Goal: Task Accomplishment & Management: Use online tool/utility

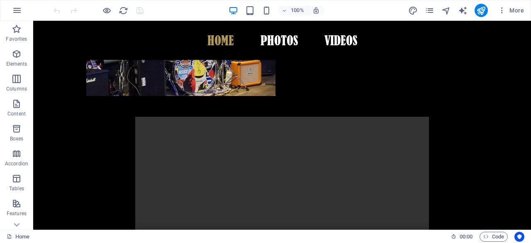
scroll to position [310, 0]
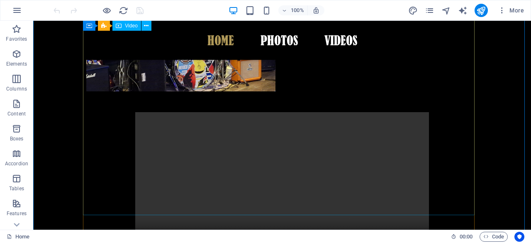
click at [255, 112] on figure at bounding box center [282, 185] width 392 height 147
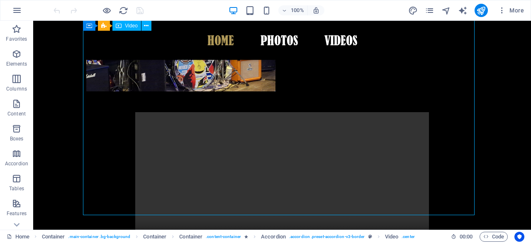
click at [255, 112] on figure at bounding box center [282, 185] width 392 height 147
select select "%"
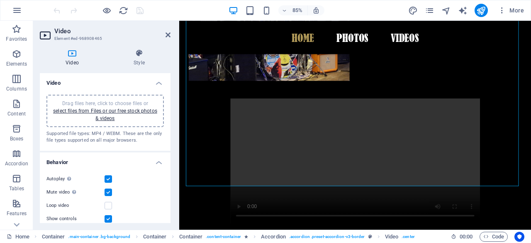
click at [103, 102] on span "Drag files here, click to choose files or select files from Files or our free s…" at bounding box center [105, 110] width 104 height 21
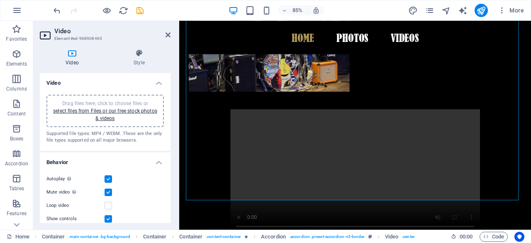
scroll to position [299, 0]
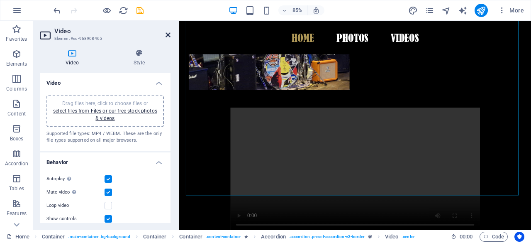
click at [169, 35] on icon at bounding box center [168, 35] width 5 height 7
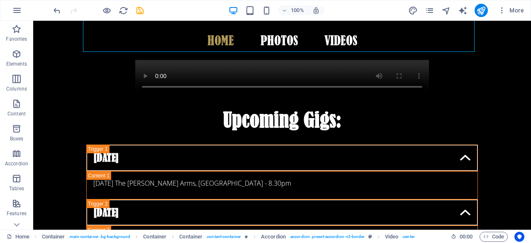
scroll to position [477, 0]
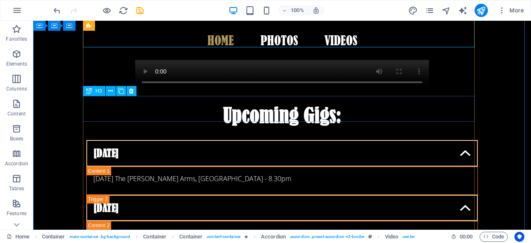
click at [120, 140] on div "[DATE]" at bounding box center [282, 153] width 392 height 27
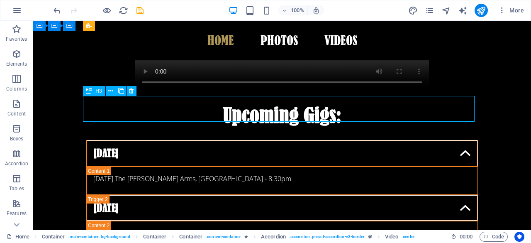
click at [120, 140] on div "[DATE]" at bounding box center [282, 153] width 392 height 27
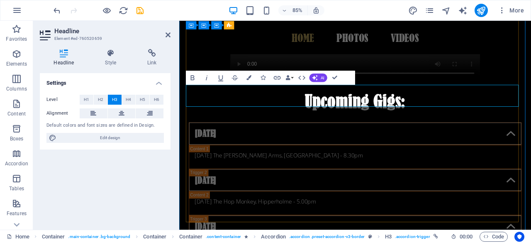
click at [225, 140] on link "[DATE]" at bounding box center [386, 153] width 391 height 26
click at [323, 174] on div "[DATE] The [PERSON_NAME] Arms, [GEOGRAPHIC_DATA] - 8.30pm" at bounding box center [387, 179] width 378 height 10
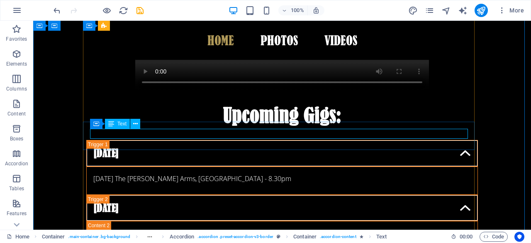
click at [149, 174] on div "[DATE] The [PERSON_NAME] Arms, [GEOGRAPHIC_DATA] - 8.30pm" at bounding box center [282, 179] width 378 height 10
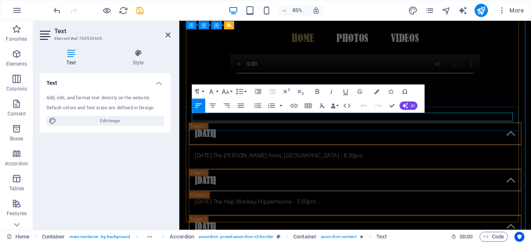
click at [200, 174] on p "[DATE] The [PERSON_NAME] Arms, [GEOGRAPHIC_DATA] - 8.30pm" at bounding box center [387, 179] width 378 height 10
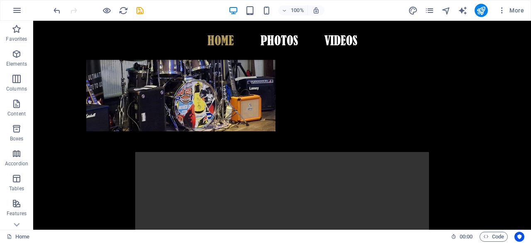
scroll to position [272, 0]
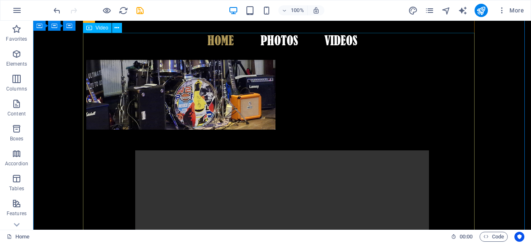
click at [262, 150] on figure at bounding box center [282, 223] width 392 height 147
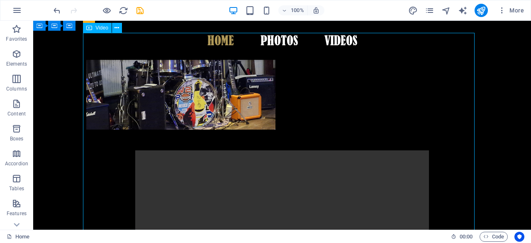
click at [262, 150] on figure at bounding box center [282, 223] width 392 height 147
select select "%"
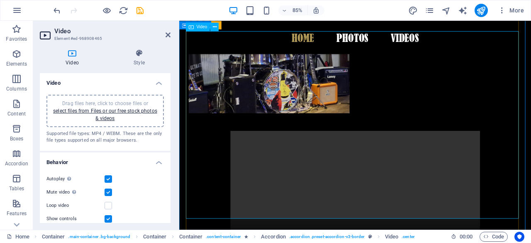
click at [356, 150] on figure at bounding box center [387, 223] width 392 height 147
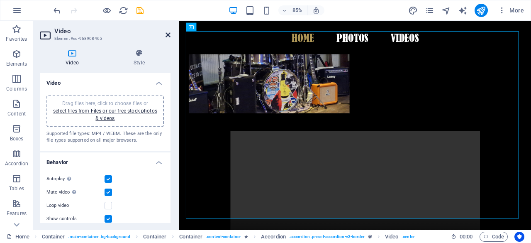
click at [167, 34] on icon at bounding box center [168, 35] width 5 height 7
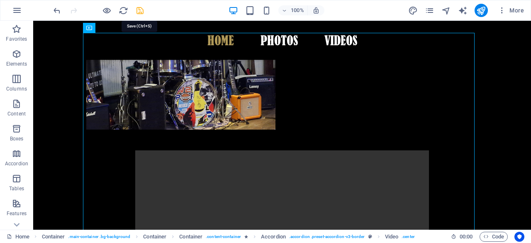
click at [139, 12] on icon "save" at bounding box center [140, 11] width 10 height 10
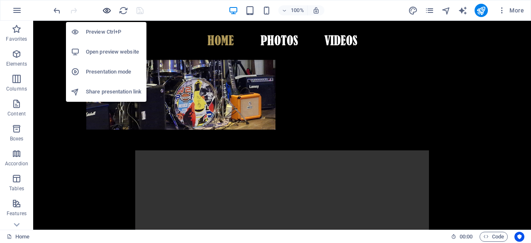
click at [104, 10] on icon "button" at bounding box center [107, 11] width 10 height 10
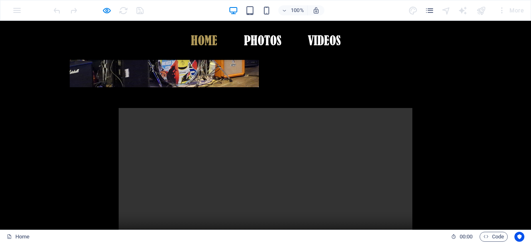
scroll to position [254, 0]
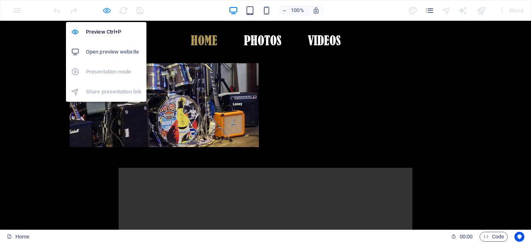
click at [110, 11] on icon "button" at bounding box center [107, 11] width 10 height 10
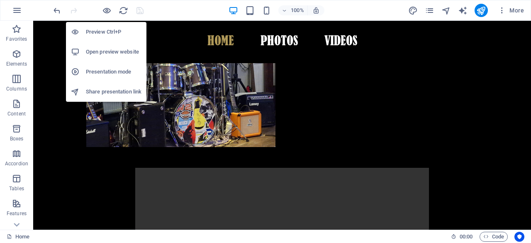
click at [102, 70] on h6 "Presentation mode" at bounding box center [114, 72] width 56 height 10
click at [102, 11] on icon "button" at bounding box center [107, 11] width 10 height 10
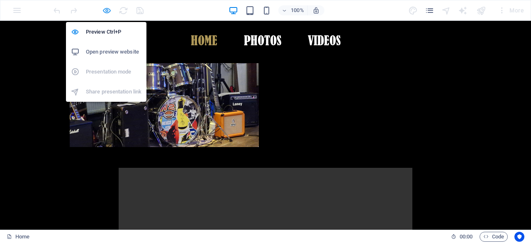
click at [102, 11] on icon "button" at bounding box center [107, 11] width 10 height 10
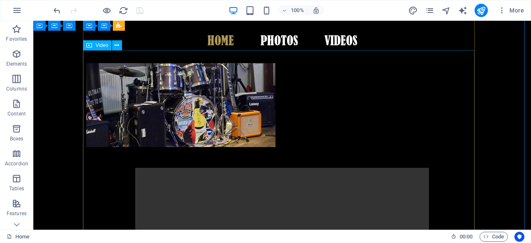
click at [272, 168] on figure at bounding box center [282, 241] width 392 height 147
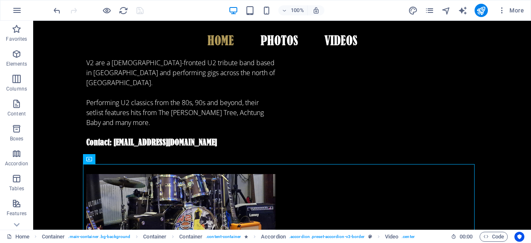
scroll to position [140, 0]
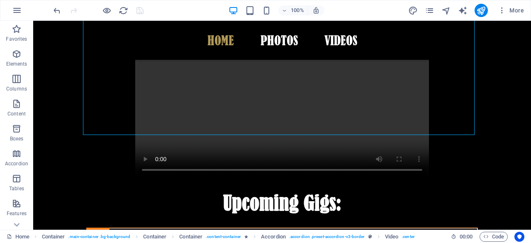
scroll to position [383, 0]
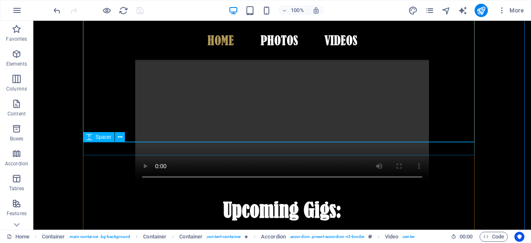
click at [287, 186] on div at bounding box center [282, 192] width 392 height 13
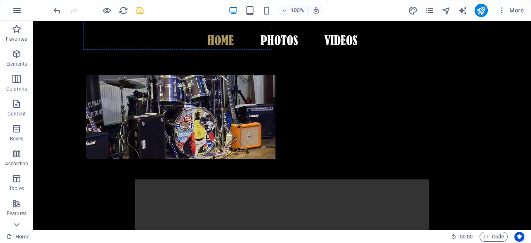
scroll to position [229, 0]
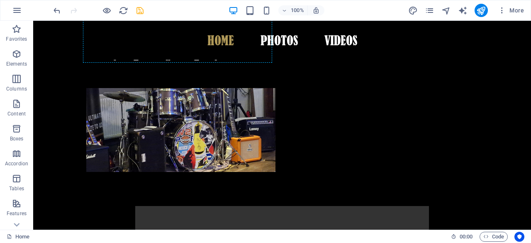
drag, startPoint x: 287, startPoint y: 160, endPoint x: 314, endPoint y: 167, distance: 27.8
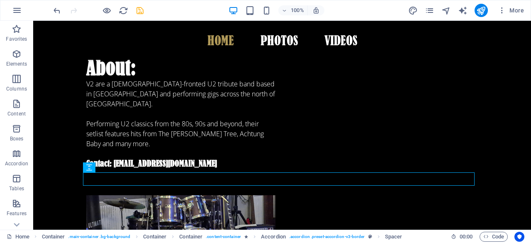
scroll to position [120, 0]
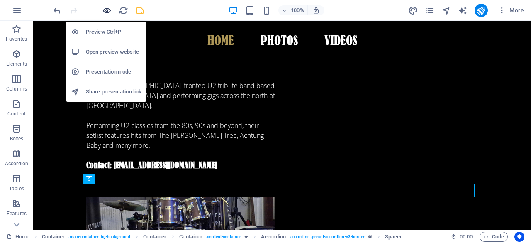
click at [105, 12] on icon "button" at bounding box center [107, 11] width 10 height 10
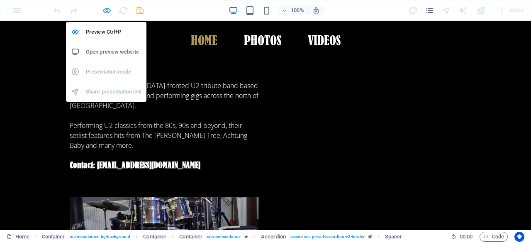
click at [105, 12] on icon "button" at bounding box center [107, 11] width 10 height 10
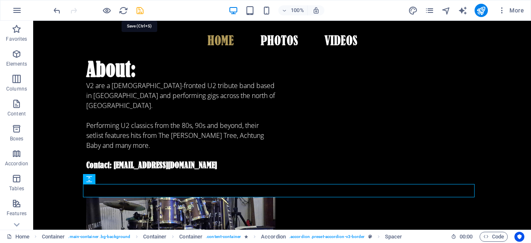
click at [138, 10] on icon "save" at bounding box center [140, 11] width 10 height 10
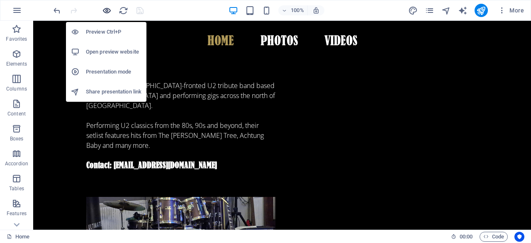
click at [105, 10] on icon "button" at bounding box center [107, 11] width 10 height 10
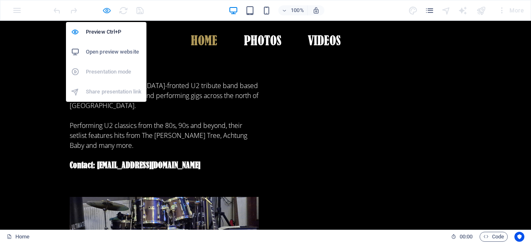
click at [105, 10] on icon "button" at bounding box center [107, 11] width 10 height 10
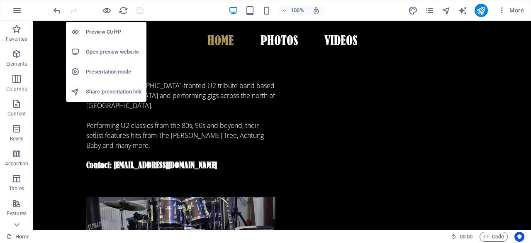
click at [103, 69] on h6 "Presentation mode" at bounding box center [114, 72] width 56 height 10
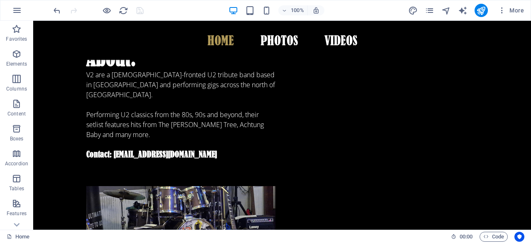
scroll to position [0, 0]
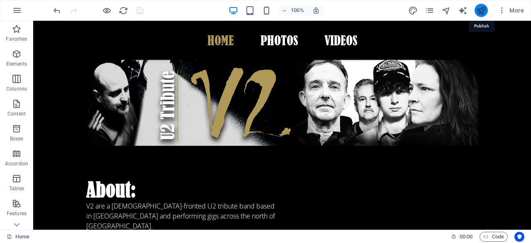
click at [480, 9] on icon "publish" at bounding box center [482, 11] width 10 height 10
